Goal: Task Accomplishment & Management: Use online tool/utility

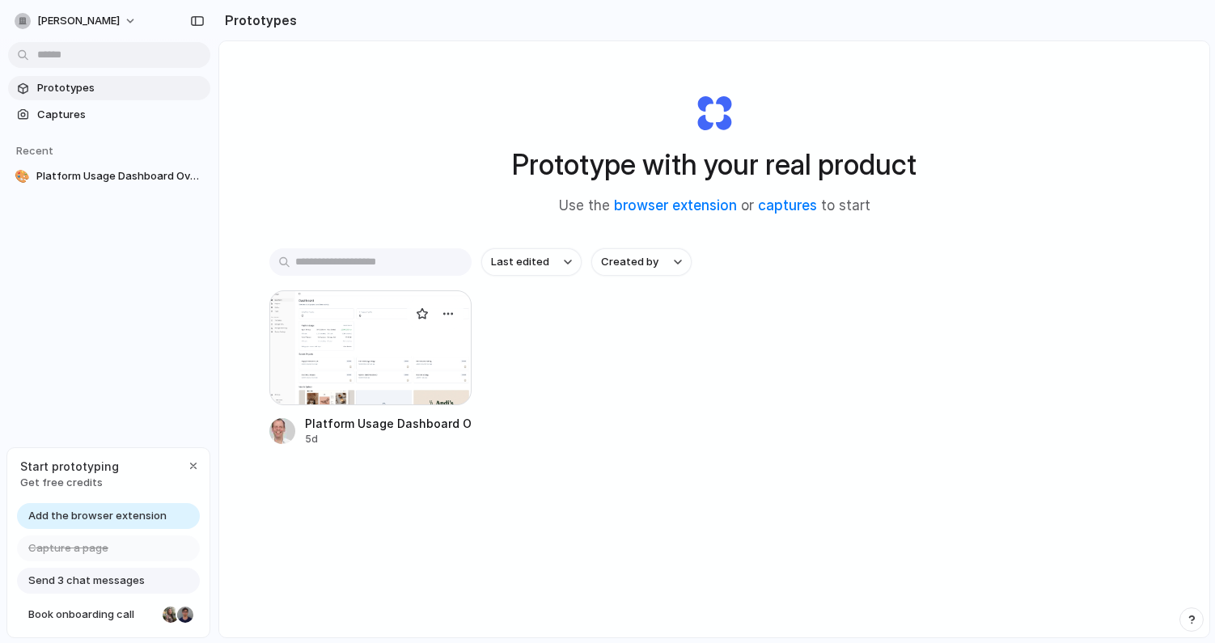
click at [375, 362] on div at bounding box center [370, 347] width 202 height 115
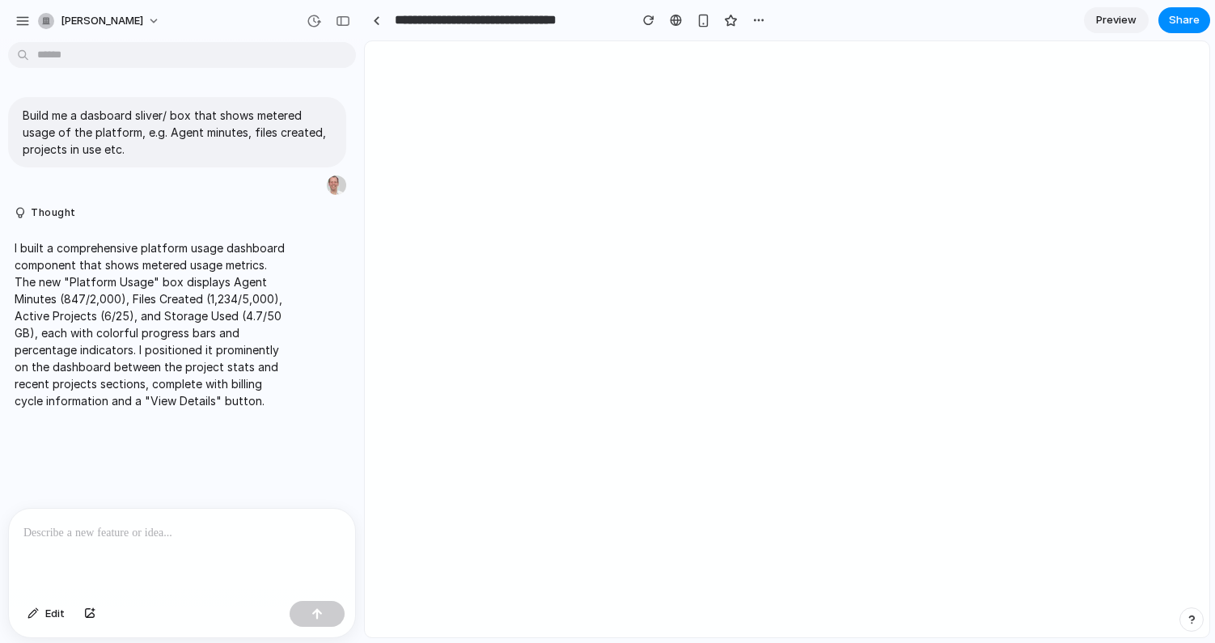
click at [1111, 12] on span "Preview" at bounding box center [1116, 20] width 40 height 16
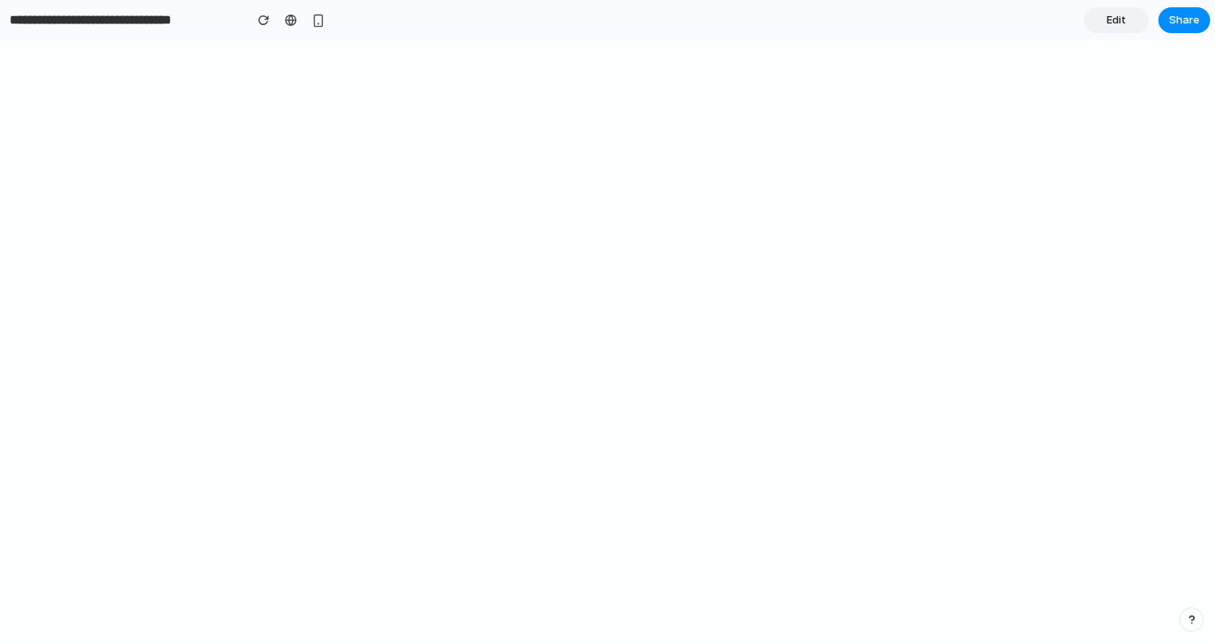
click at [1127, 18] on link "Edit" at bounding box center [1116, 20] width 65 height 26
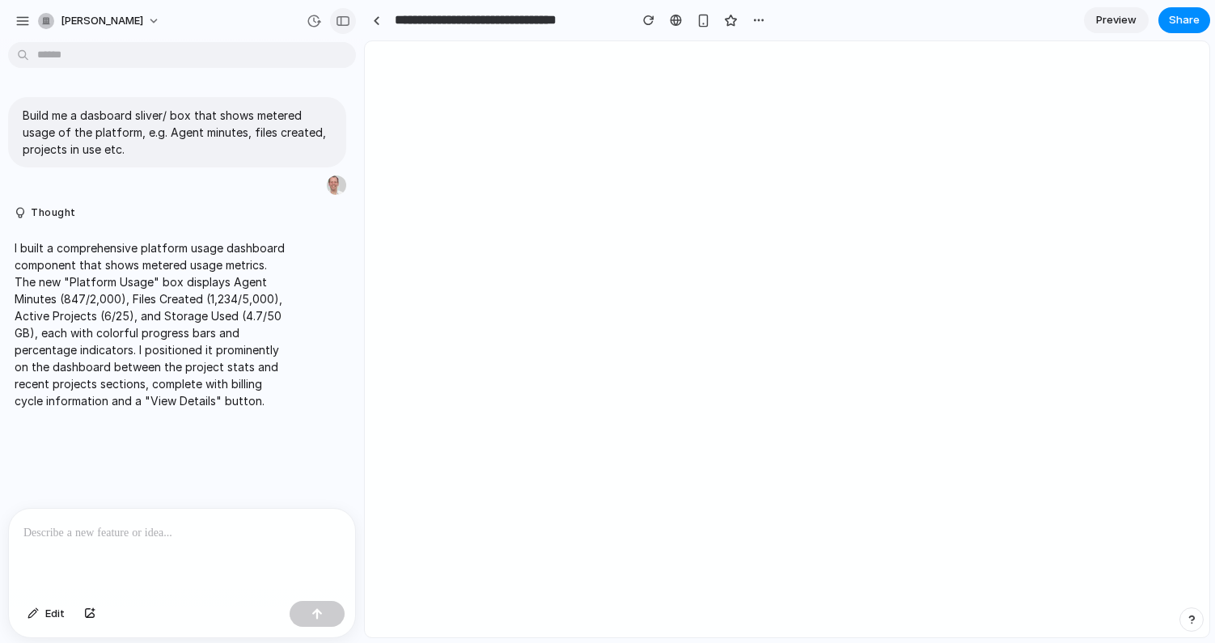
click at [347, 21] on div "button" at bounding box center [343, 20] width 15 height 11
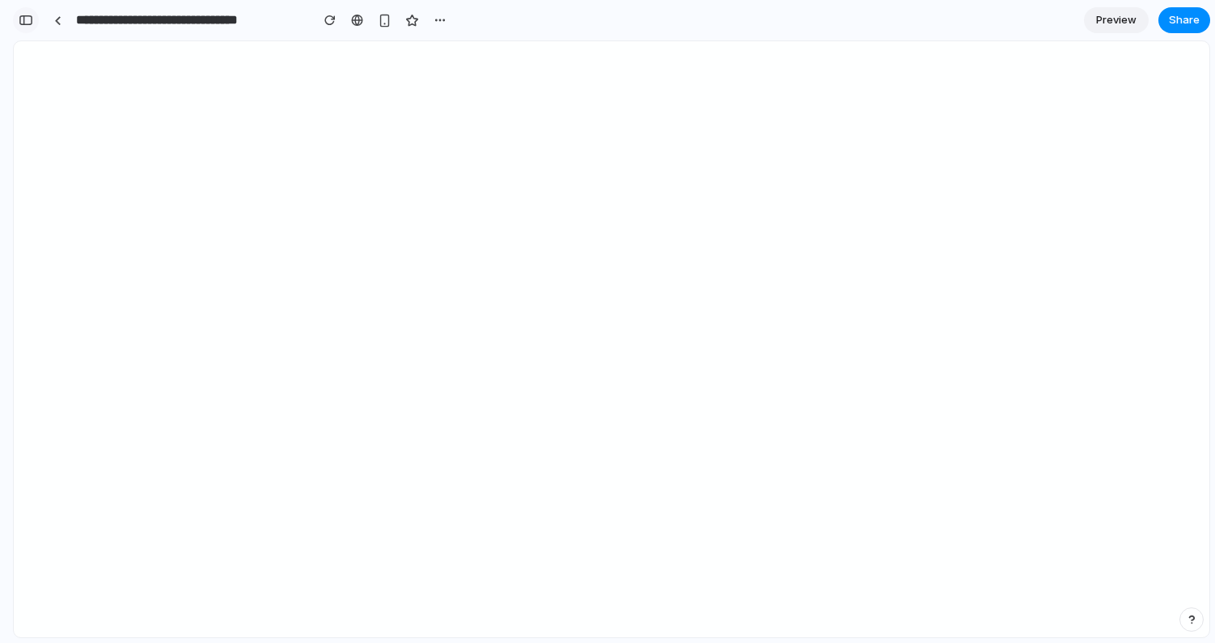
click at [32, 18] on button "button" at bounding box center [26, 20] width 26 height 26
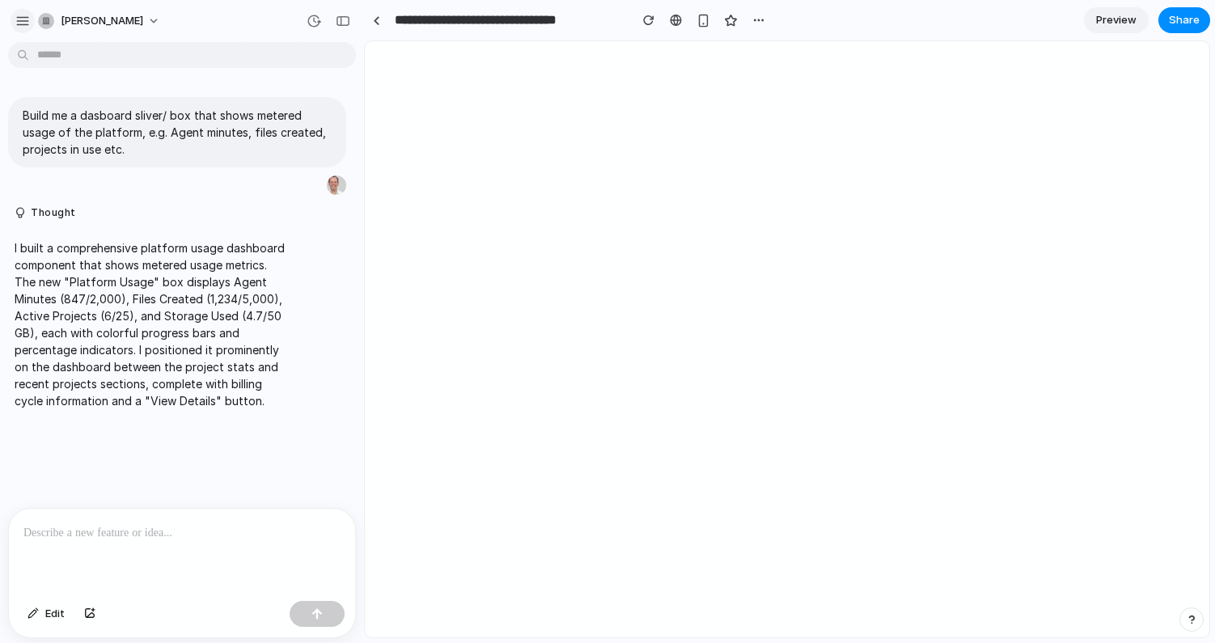
click at [16, 27] on div "button" at bounding box center [22, 21] width 15 height 15
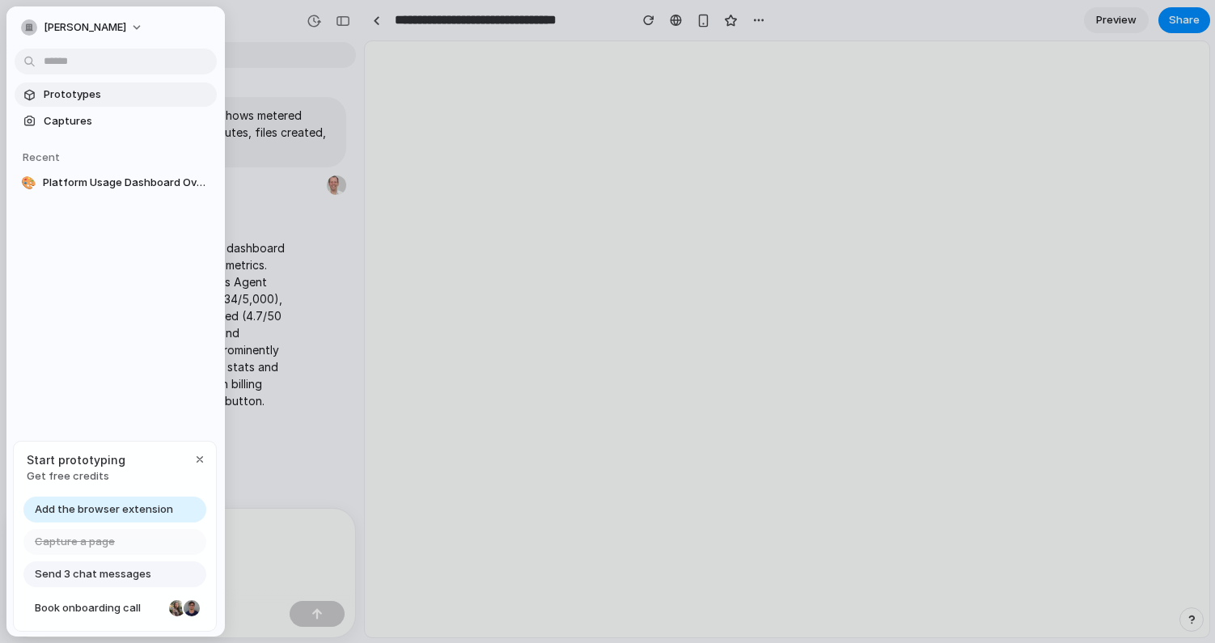
click at [98, 92] on span "Prototypes" at bounding box center [127, 95] width 167 height 16
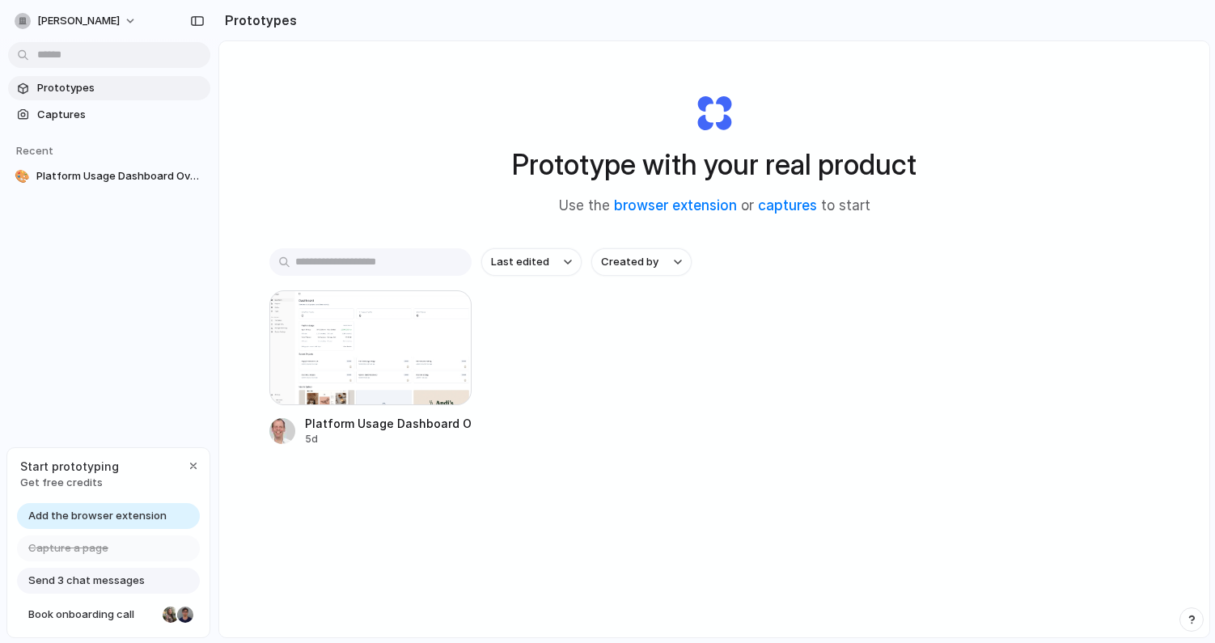
click at [163, 515] on div "Add the browser extension" at bounding box center [108, 516] width 183 height 26
click at [138, 518] on span "Add the browser extension" at bounding box center [97, 516] width 138 height 16
click at [83, 516] on span "Add the browser extension" at bounding box center [97, 516] width 138 height 16
click at [82, 514] on span "Add the browser extension" at bounding box center [97, 516] width 138 height 16
click at [647, 204] on link "browser extension" at bounding box center [675, 205] width 123 height 16
